Goal: Task Accomplishment & Management: Manage account settings

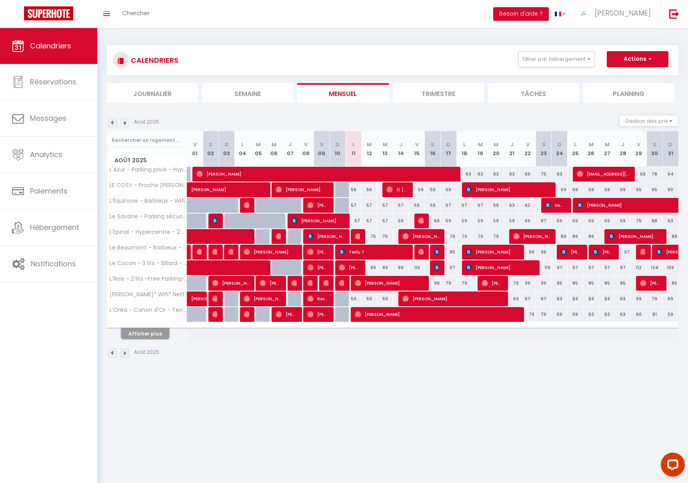
click at [141, 337] on button "Afficher plus" at bounding box center [145, 334] width 48 height 11
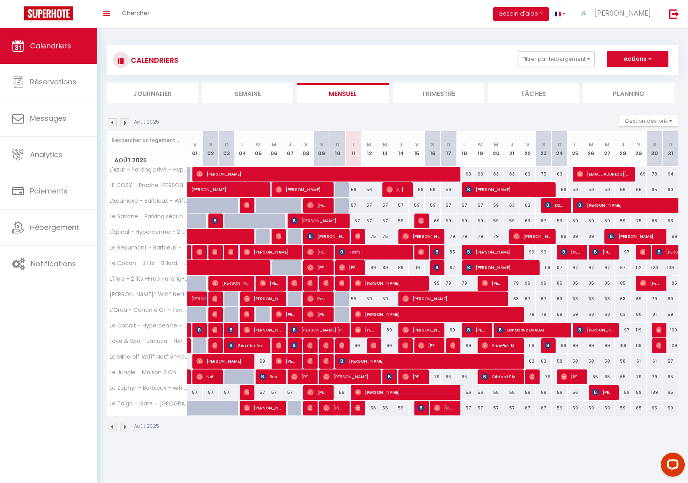
scroll to position [2, 0]
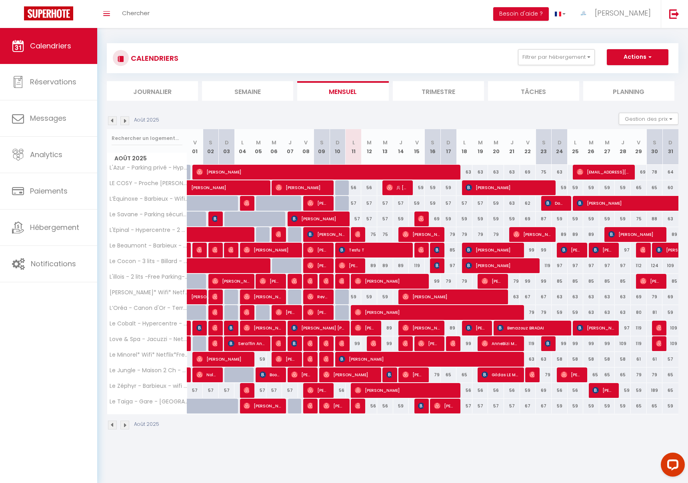
click at [127, 122] on img at bounding box center [124, 120] width 9 height 9
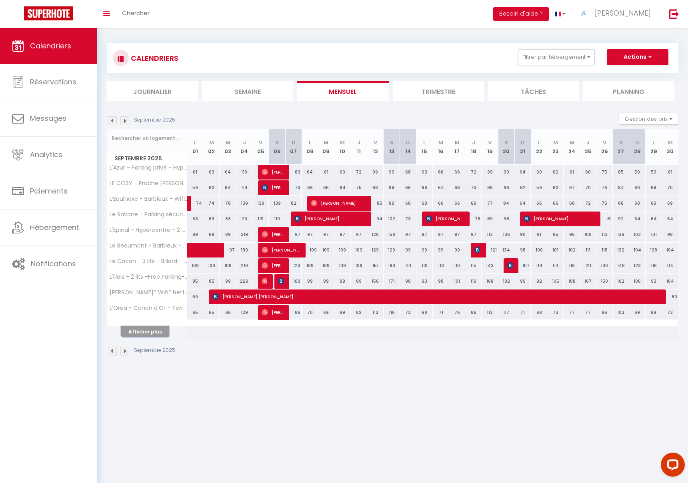
click at [141, 335] on button "Afficher plus" at bounding box center [145, 332] width 48 height 11
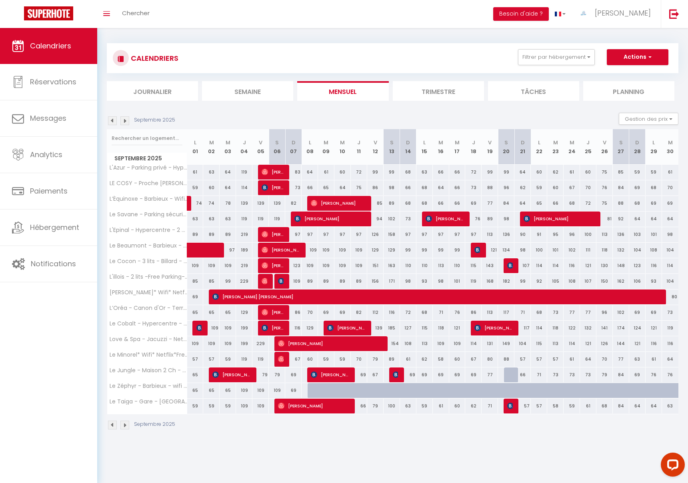
scroll to position [2, 0]
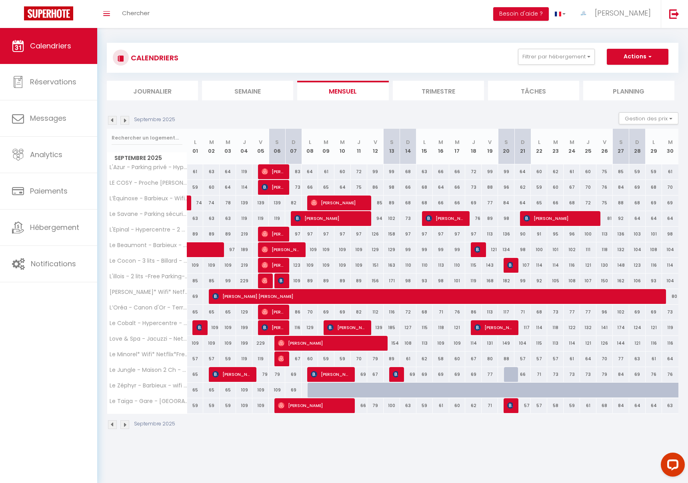
drag, startPoint x: 194, startPoint y: 391, endPoint x: 253, endPoint y: 390, distance: 58.0
click at [253, 390] on tr "Le Zéphyr - Barbieux - wifi * * * 65 65 65 109 109 109 69 69 69 69 69" at bounding box center [393, 391] width 572 height 16
click at [191, 387] on div "65" at bounding box center [195, 390] width 16 height 15
type input "65"
select select "1"
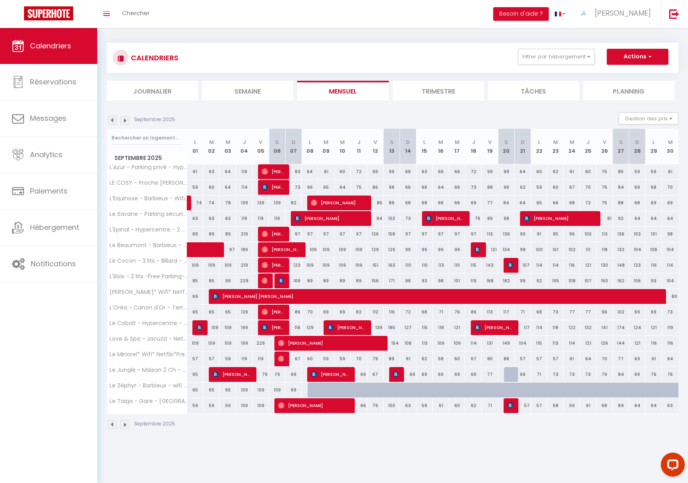
type input "Lun 01 Septembre 2025"
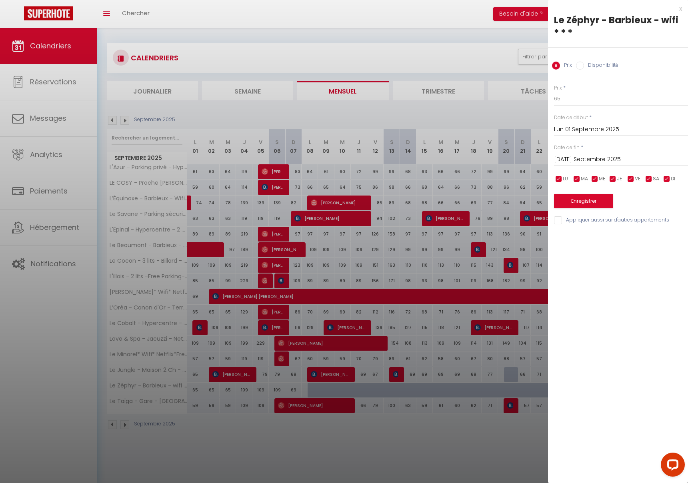
click at [583, 161] on input "[DATE] Septembre 2025" at bounding box center [621, 159] width 134 height 10
click at [661, 220] on span "13" at bounding box center [665, 221] width 17 height 16
type input "[PERSON_NAME] 13 Septembre 2025"
click at [584, 64] on label "Disponibilité" at bounding box center [601, 66] width 34 height 9
click at [584, 64] on input "Disponibilité" at bounding box center [580, 66] width 8 height 8
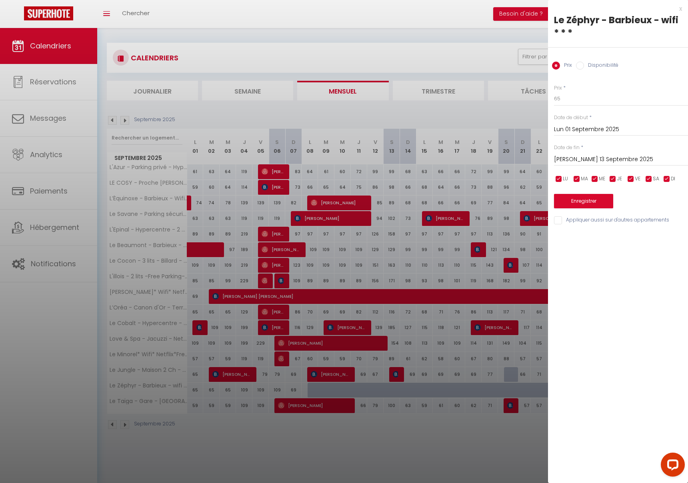
radio input "true"
radio input "false"
click at [585, 101] on select "Disponible Indisponible" at bounding box center [621, 99] width 134 height 15
select select "0"
click at [584, 203] on button "Enregistrer" at bounding box center [583, 202] width 59 height 14
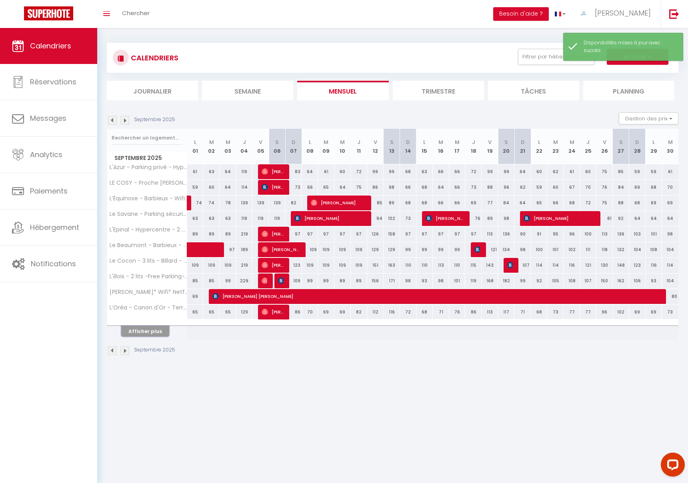
click at [141, 330] on button "Afficher plus" at bounding box center [145, 331] width 48 height 11
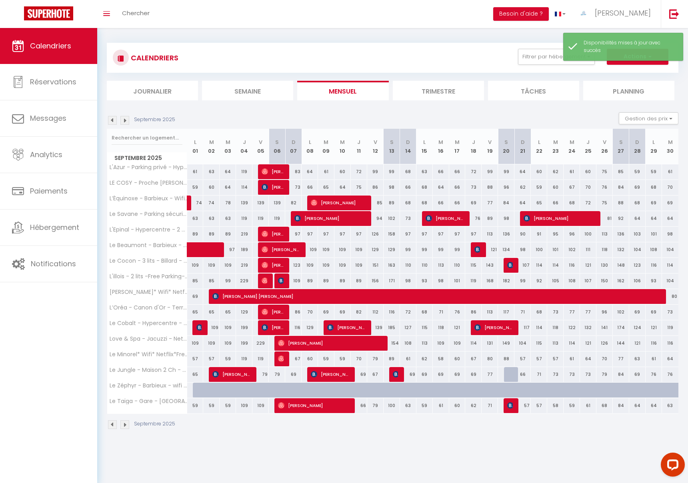
click at [115, 424] on img at bounding box center [112, 425] width 9 height 9
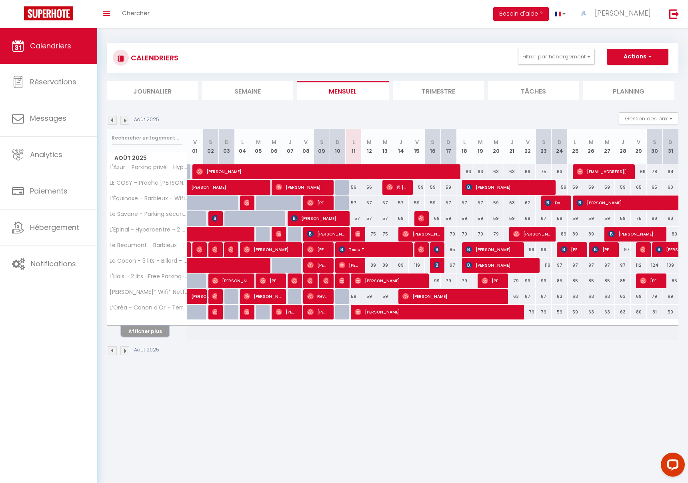
click at [139, 331] on button "Afficher plus" at bounding box center [145, 331] width 48 height 11
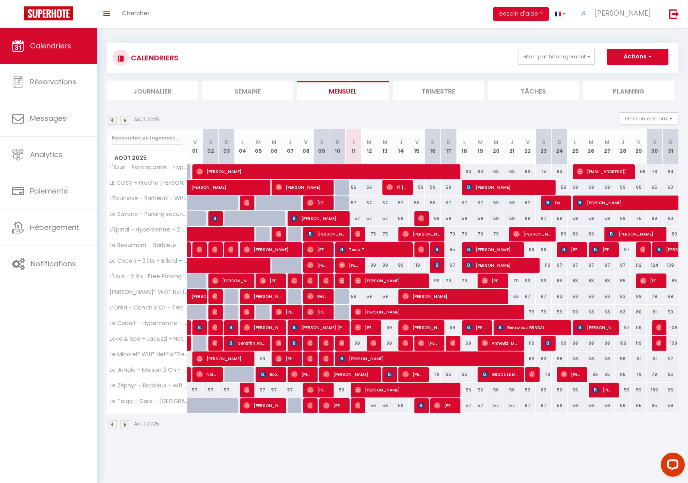
click at [671, 391] on div "65" at bounding box center [671, 390] width 16 height 15
select select "1"
type input "Dim 31 Août 2025"
type input "Lun 01 Septembre 2025"
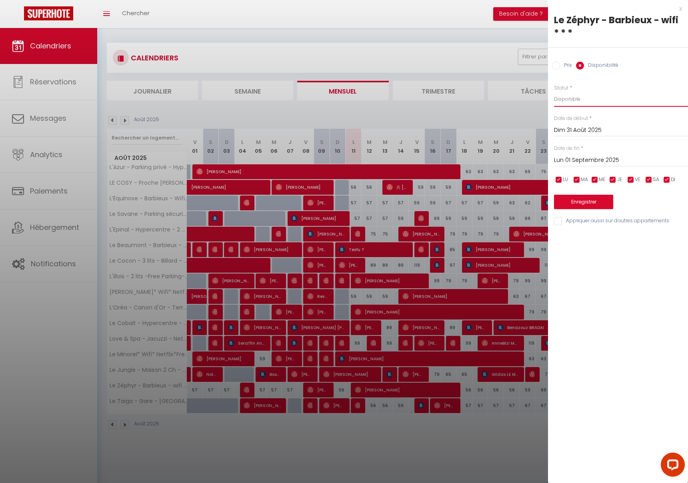
click at [564, 97] on select "Disponible Indisponible" at bounding box center [621, 99] width 134 height 15
select select "0"
click at [601, 201] on button "Enregistrer" at bounding box center [583, 202] width 59 height 14
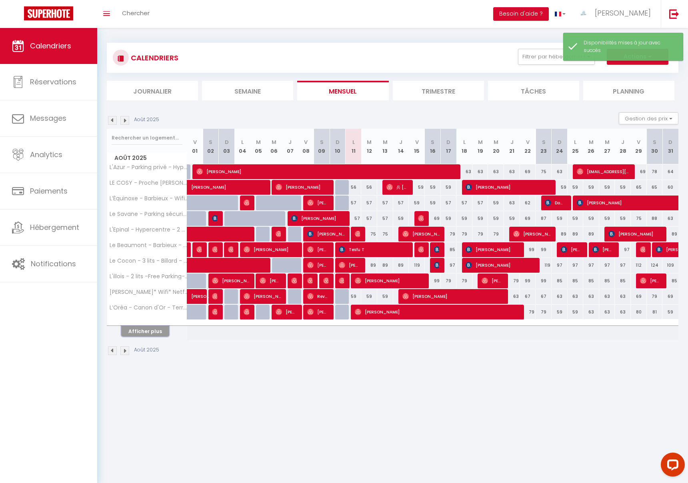
click at [157, 331] on button "Afficher plus" at bounding box center [145, 331] width 48 height 11
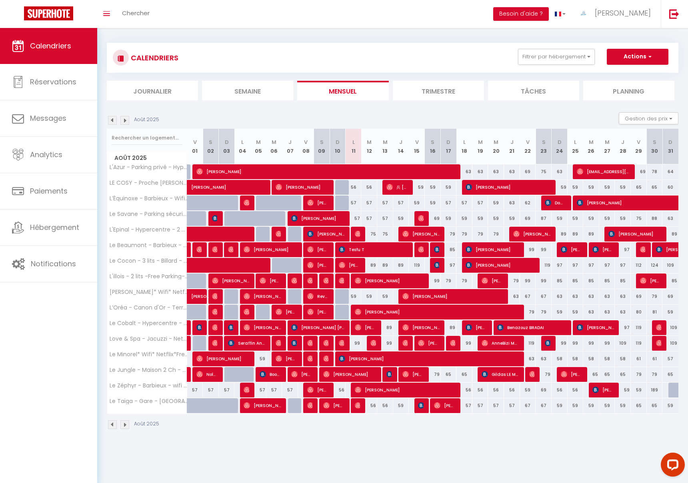
click at [110, 122] on img at bounding box center [112, 120] width 9 height 9
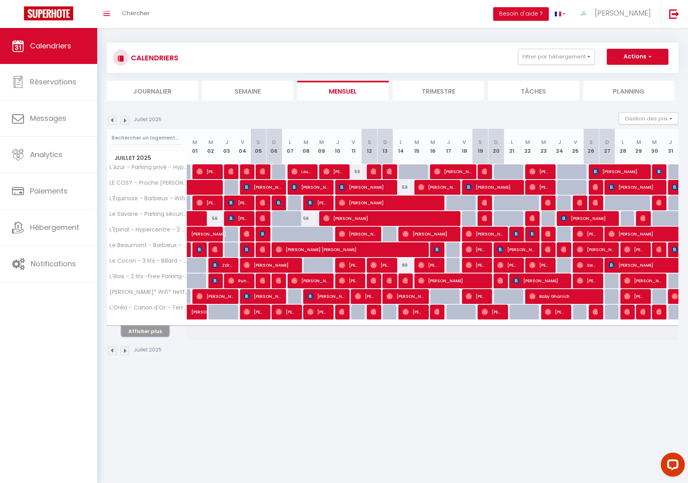
click at [150, 335] on button "Afficher plus" at bounding box center [145, 331] width 48 height 11
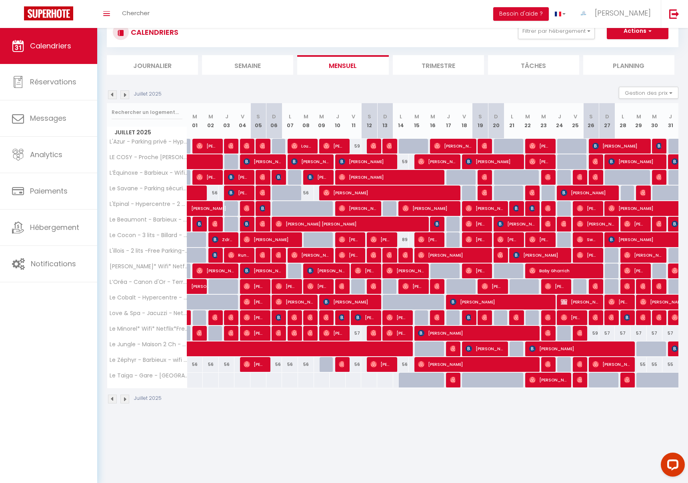
scroll to position [0, 0]
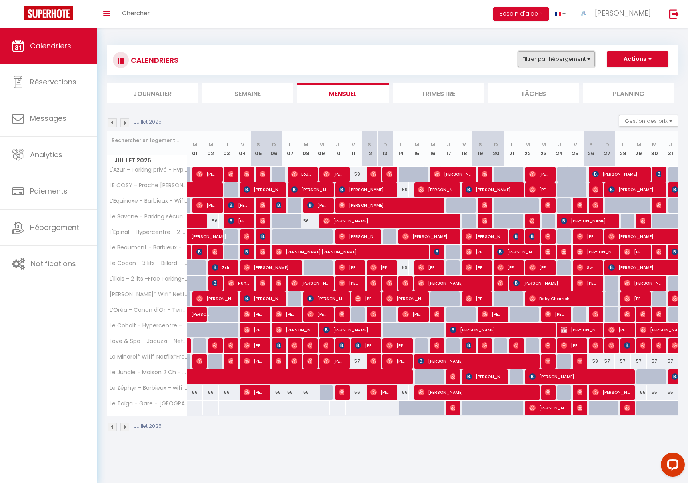
click at [553, 61] on button "Filtrer par hébergement" at bounding box center [556, 59] width 77 height 16
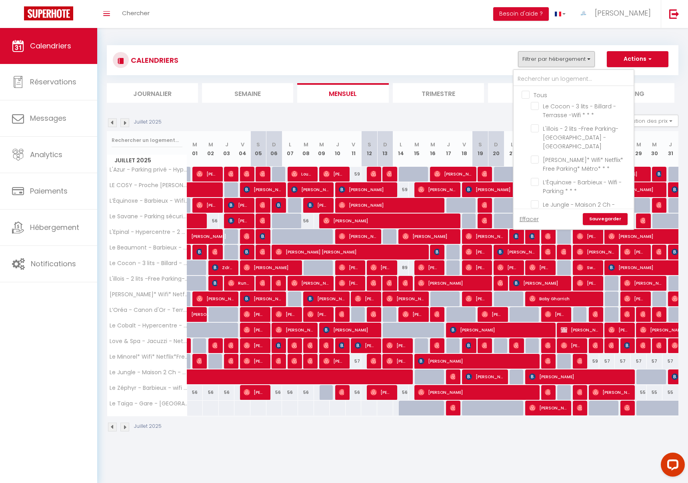
click at [122, 124] on img at bounding box center [124, 122] width 9 height 9
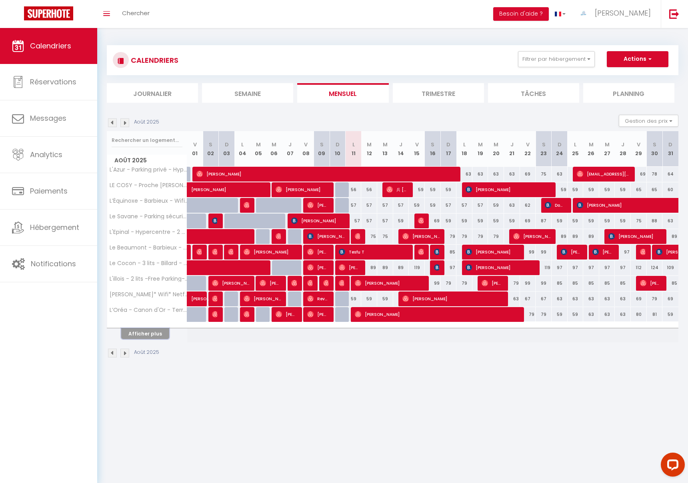
click at [146, 335] on button "Afficher plus" at bounding box center [145, 334] width 48 height 11
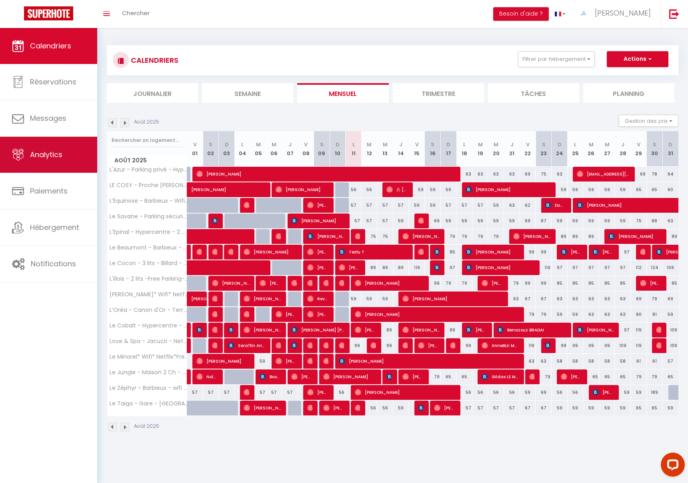
click at [66, 152] on link "Analytics" at bounding box center [48, 155] width 97 height 36
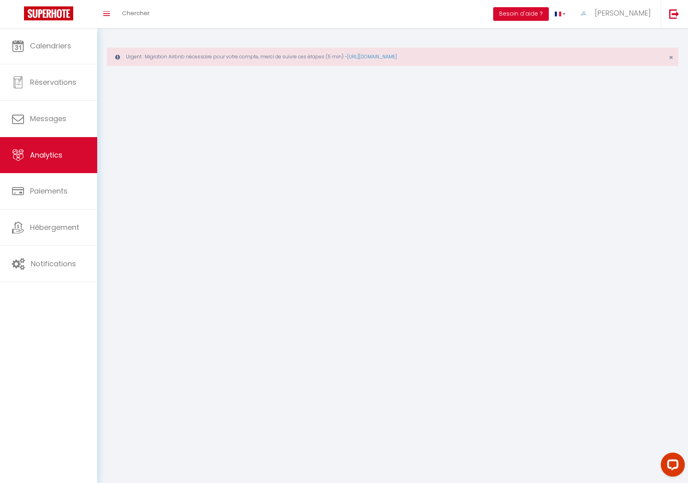
select select "2025"
select select "8"
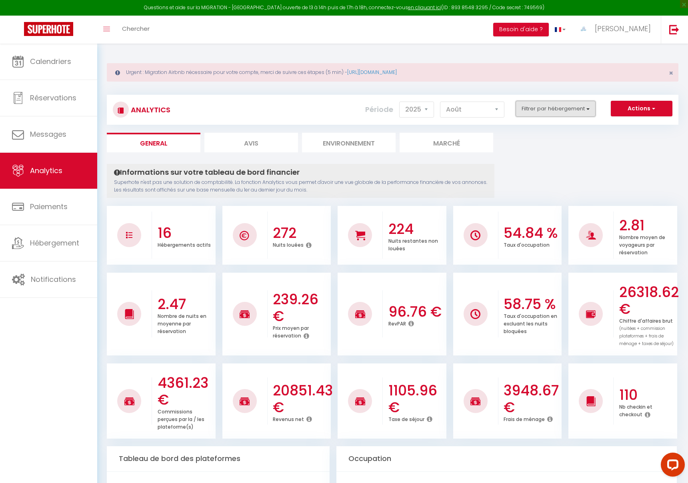
click at [535, 107] on button "Filtrer par hébergement" at bounding box center [556, 109] width 80 height 16
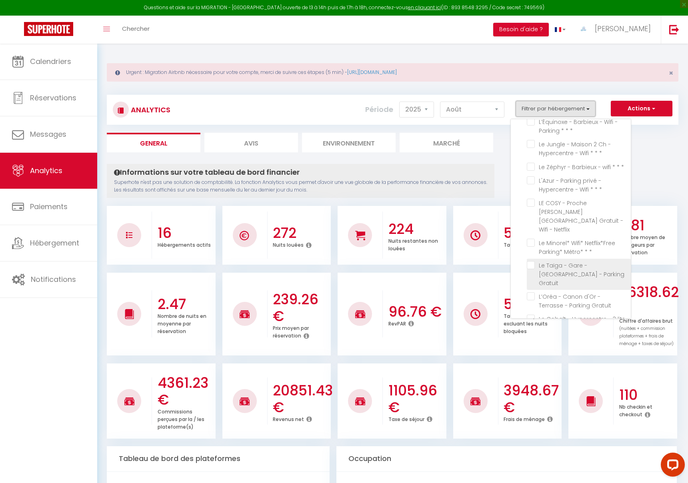
scroll to position [94, 0]
click at [531, 262] on Gratuit "checkbox" at bounding box center [579, 266] width 104 height 8
checkbox Gratuit "true"
checkbox \* "false"
checkbox -Wifi "false"
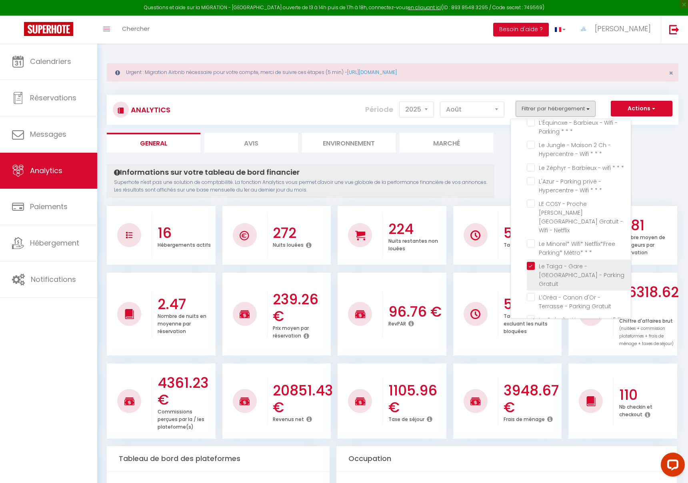
checkbox \* "false"
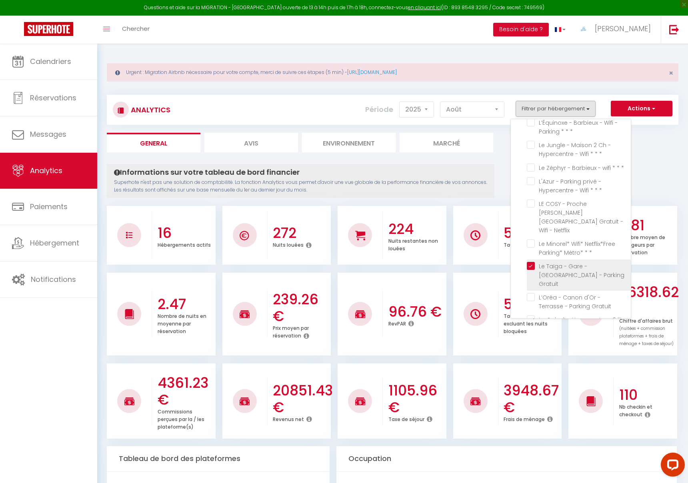
checkbox Netflix "false"
checkbox \* "false"
checkbox Gratuit "false"
checkbox Wifi "false"
checkbox Gare "false"
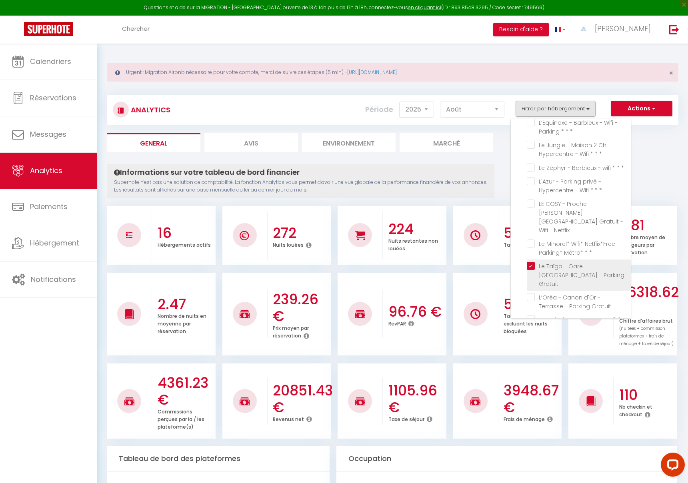
checkbox \* "false"
checkbox Terrasse "false"
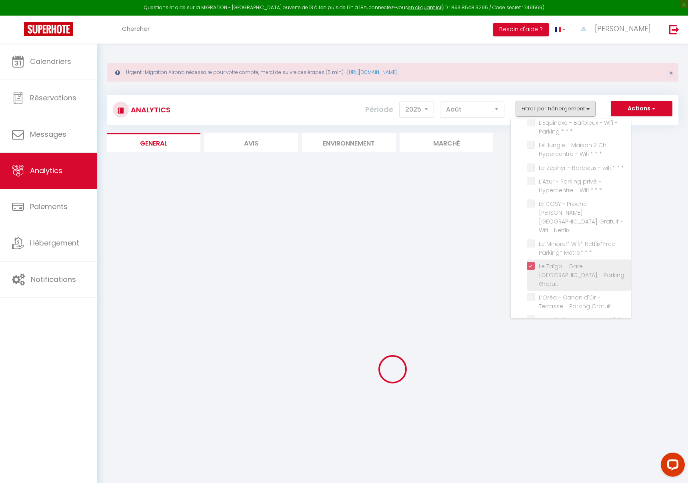
checkbox \* "false"
checkbox -Wifi "false"
checkbox \* "false"
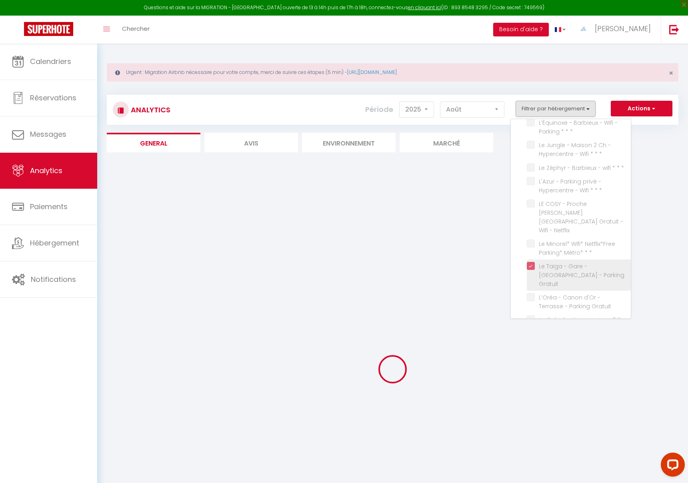
checkbox \* "false"
checkbox Netflix "false"
checkbox \* "false"
checkbox Gratuit "false"
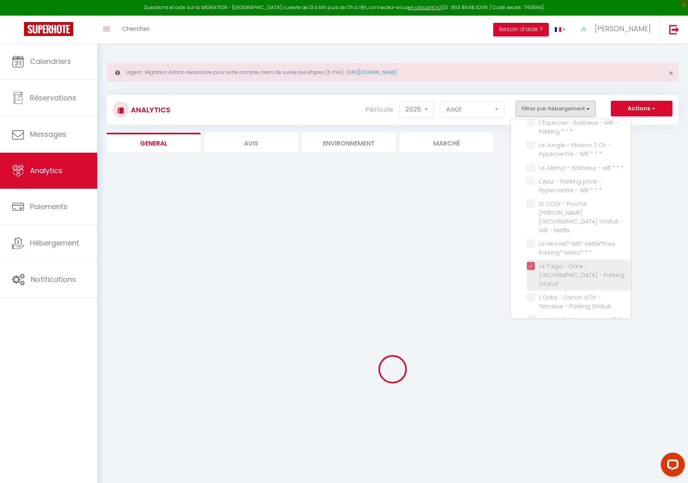
checkbox Wifi "false"
checkbox Gare "false"
checkbox \* "false"
checkbox Terrasse "false"
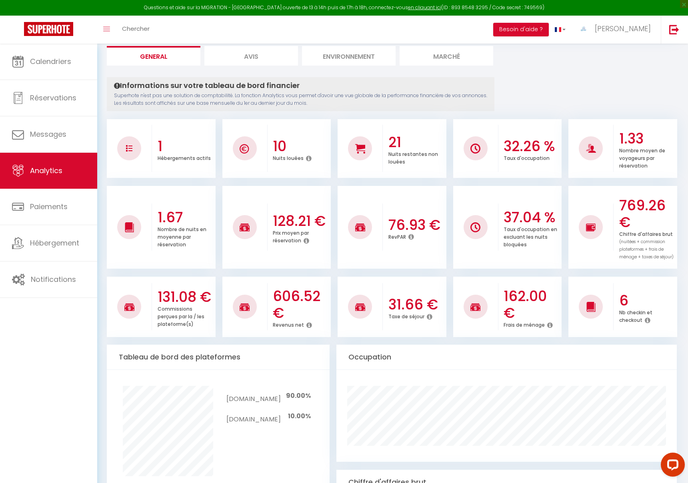
scroll to position [0, 0]
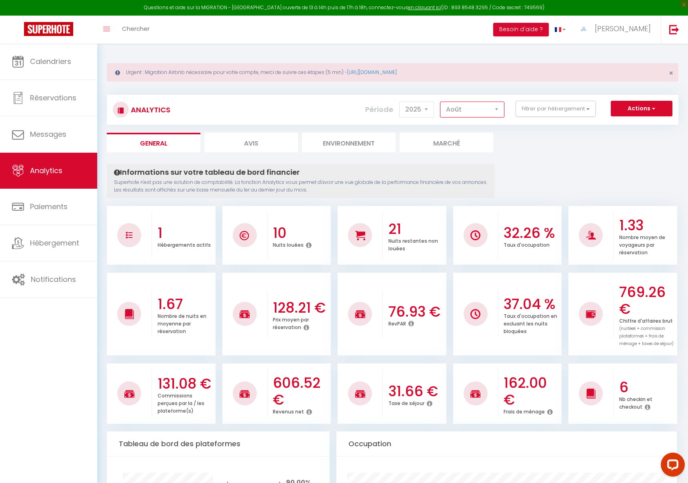
click at [466, 105] on select "[PERSON_NAME] Mars [PERSON_NAME] Juin Juillet Août Septembre Octobre Novembre D…" at bounding box center [472, 110] width 64 height 16
select select "7"
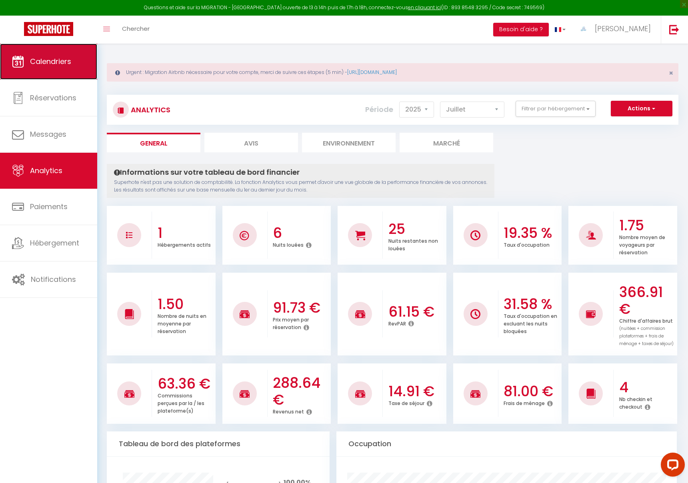
click at [52, 65] on span "Calendriers" at bounding box center [50, 61] width 41 height 10
